Goal: Task Accomplishment & Management: Use online tool/utility

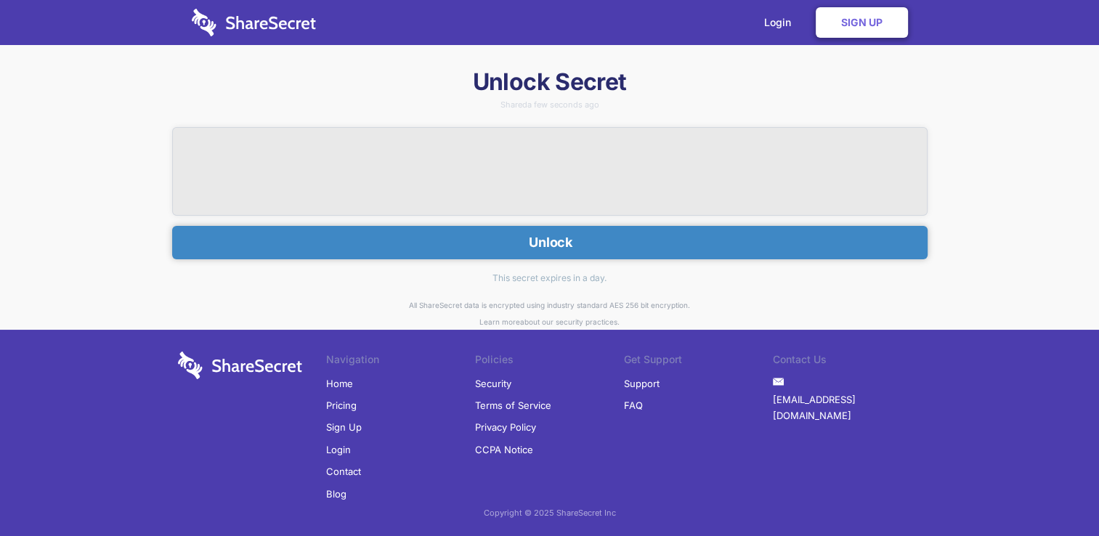
click at [551, 241] on button "Unlock" at bounding box center [549, 242] width 755 height 33
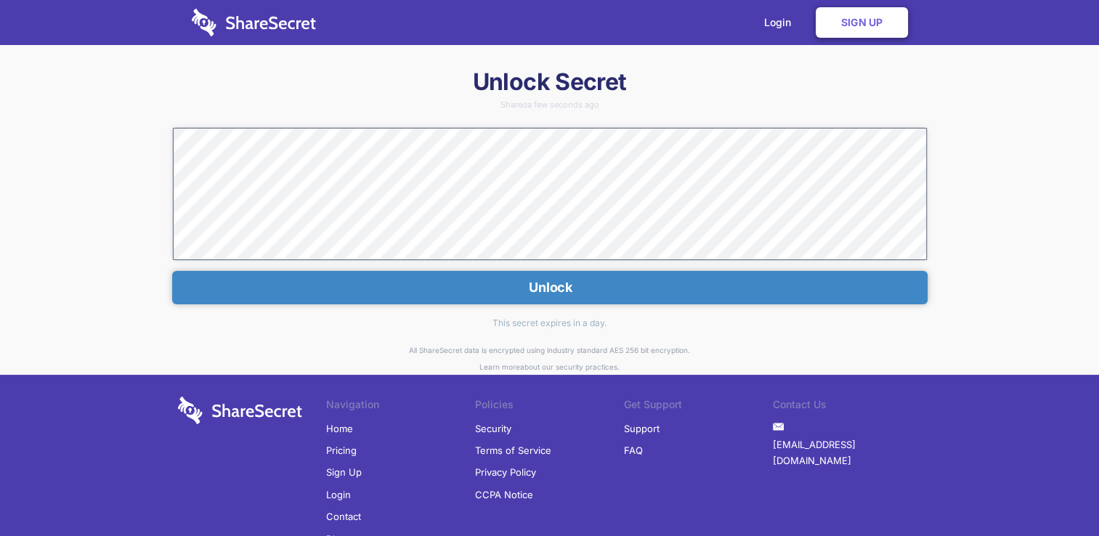
click at [555, 286] on button "Unlock" at bounding box center [549, 287] width 755 height 33
click at [772, 25] on link "Login" at bounding box center [781, 22] width 63 height 45
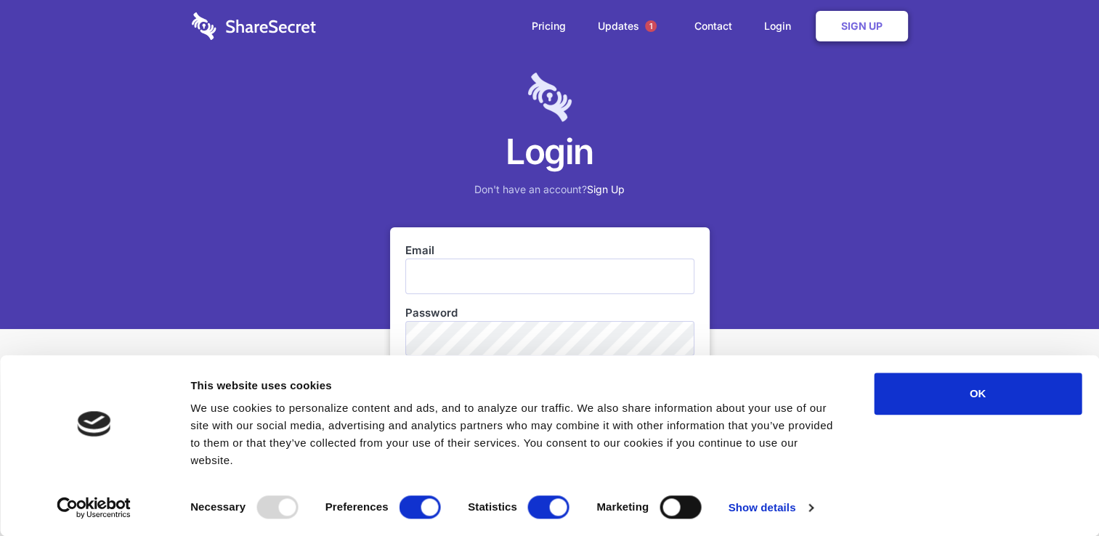
click at [461, 263] on input "Email" at bounding box center [549, 276] width 289 height 35
click at [704, 312] on div "Email wafritz Password Login Forgot your password? Reset your password" at bounding box center [550, 372] width 320 height 291
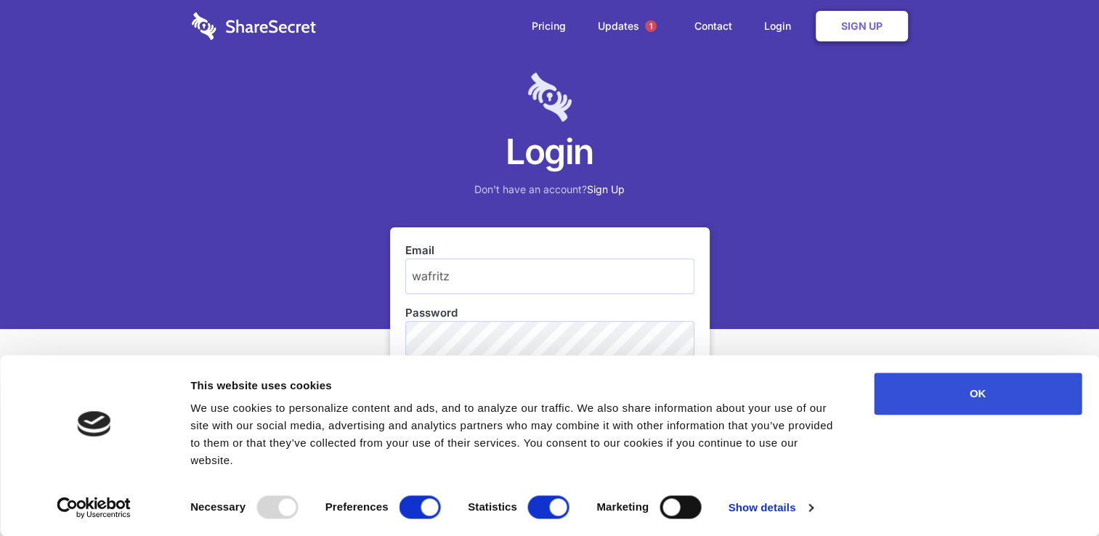
click at [979, 414] on button "OK" at bounding box center [978, 394] width 208 height 42
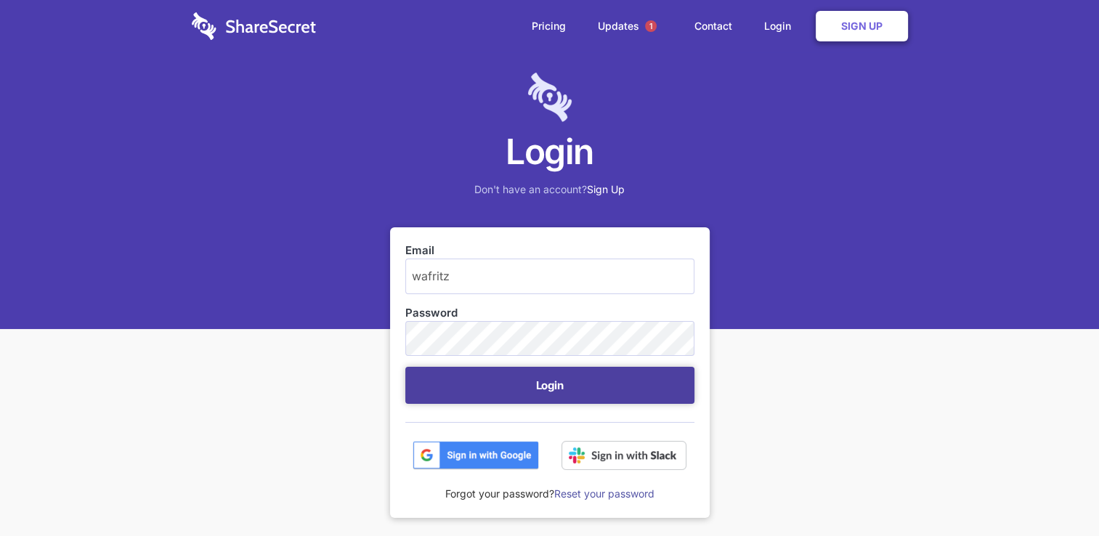
click at [546, 383] on button "Login" at bounding box center [549, 385] width 289 height 37
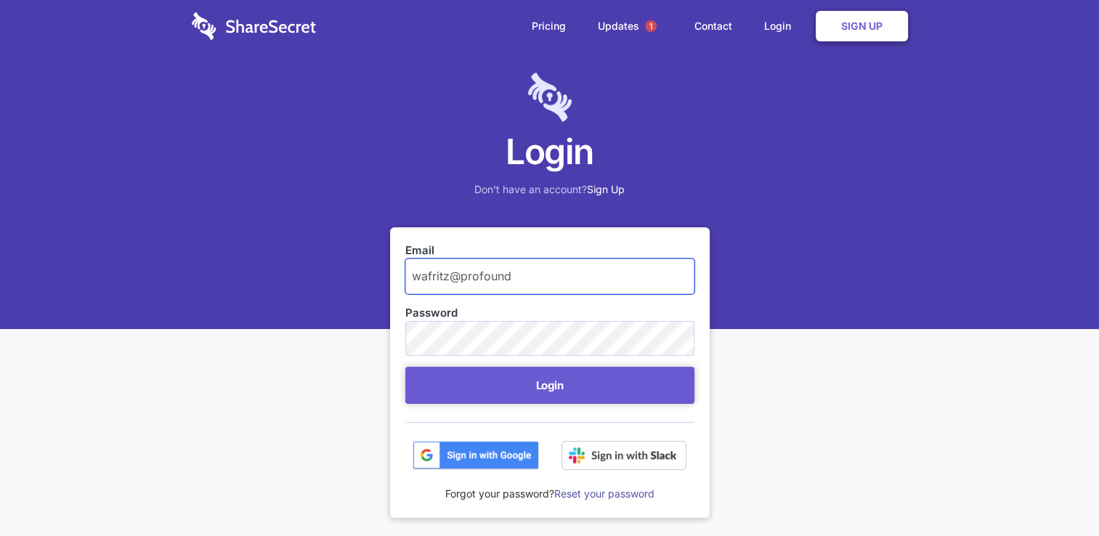
type input "[EMAIL_ADDRESS][DOMAIN_NAME]"
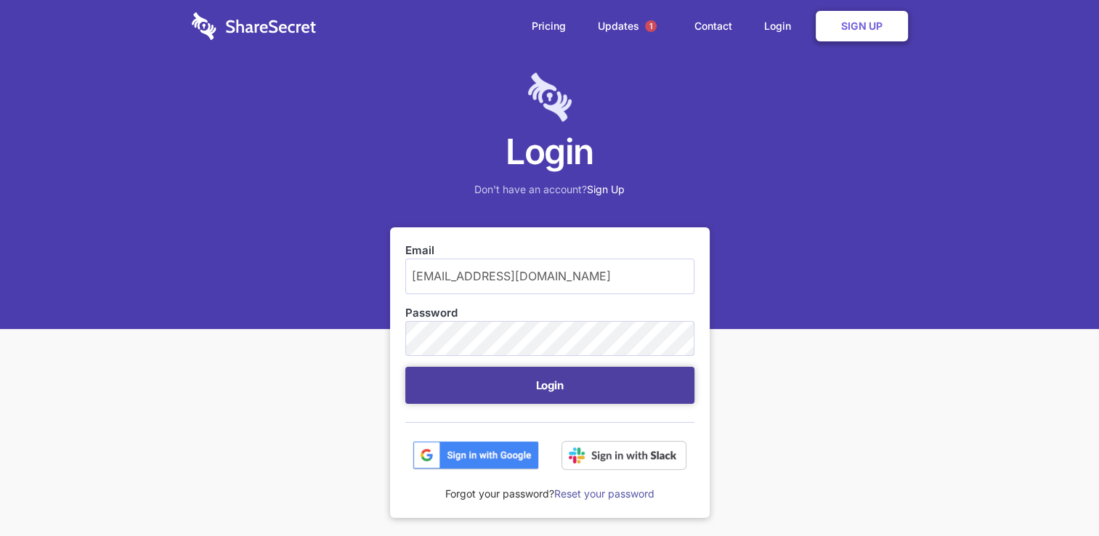
click at [543, 384] on button "Login" at bounding box center [549, 385] width 289 height 37
click at [569, 385] on button "Login" at bounding box center [549, 385] width 289 height 37
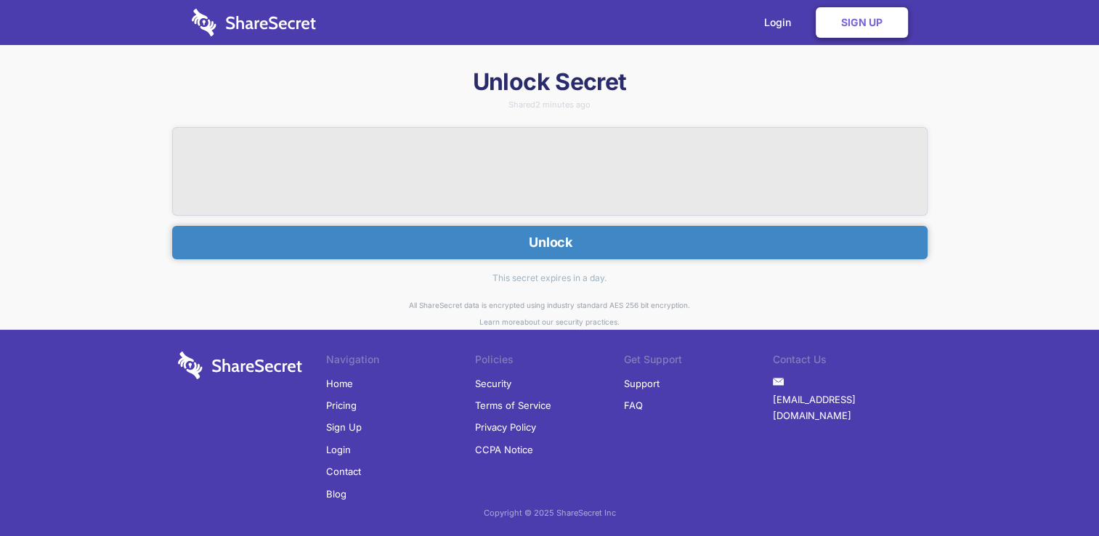
click at [558, 248] on button "Unlock" at bounding box center [549, 242] width 755 height 33
